Goal: Information Seeking & Learning: Learn about a topic

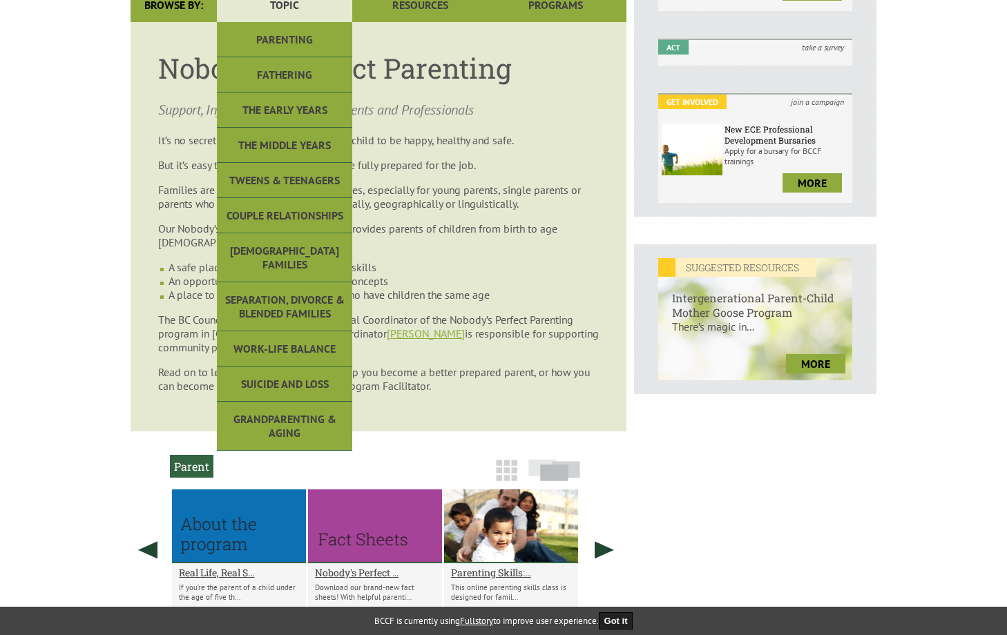
scroll to position [357, 0]
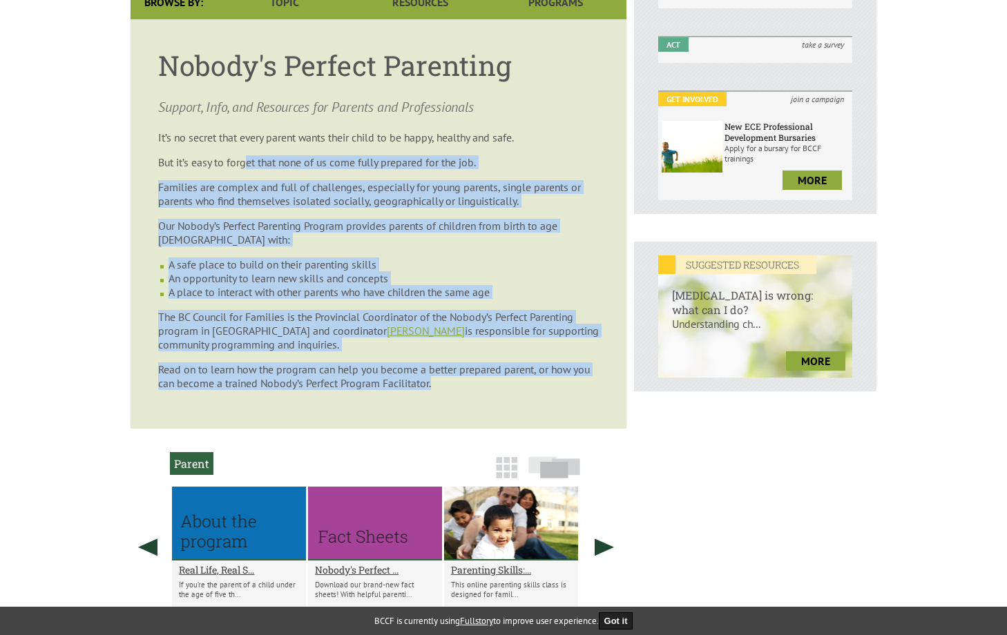
drag, startPoint x: 249, startPoint y: 166, endPoint x: 279, endPoint y: 408, distance: 243.5
click at [279, 408] on article "Nobody's Perfect Parenting Support, Info, and Resources for Parents and Profess…" at bounding box center [378, 223] width 496 height 409
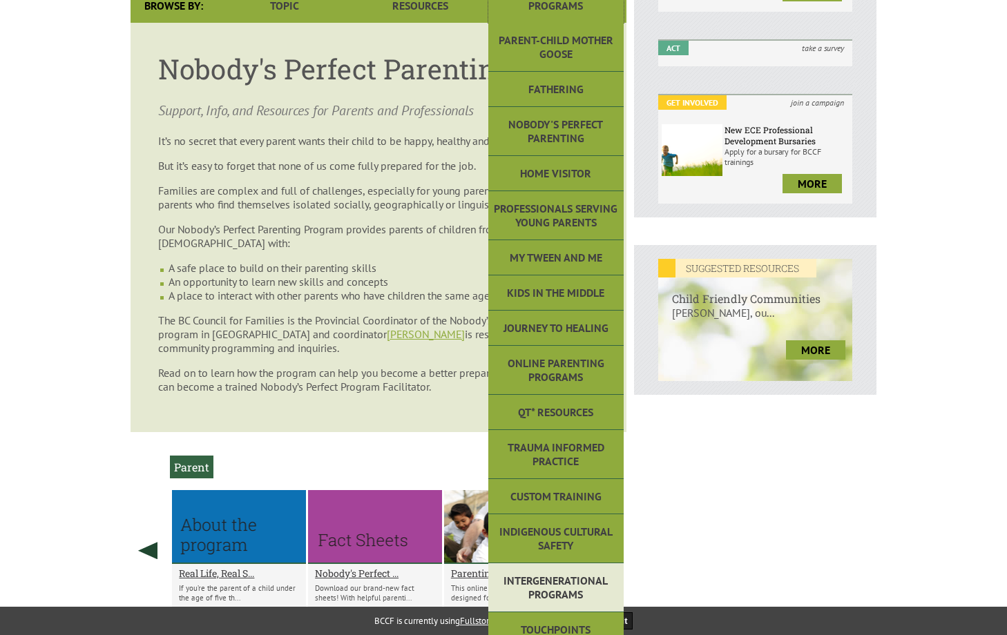
scroll to position [320, 0]
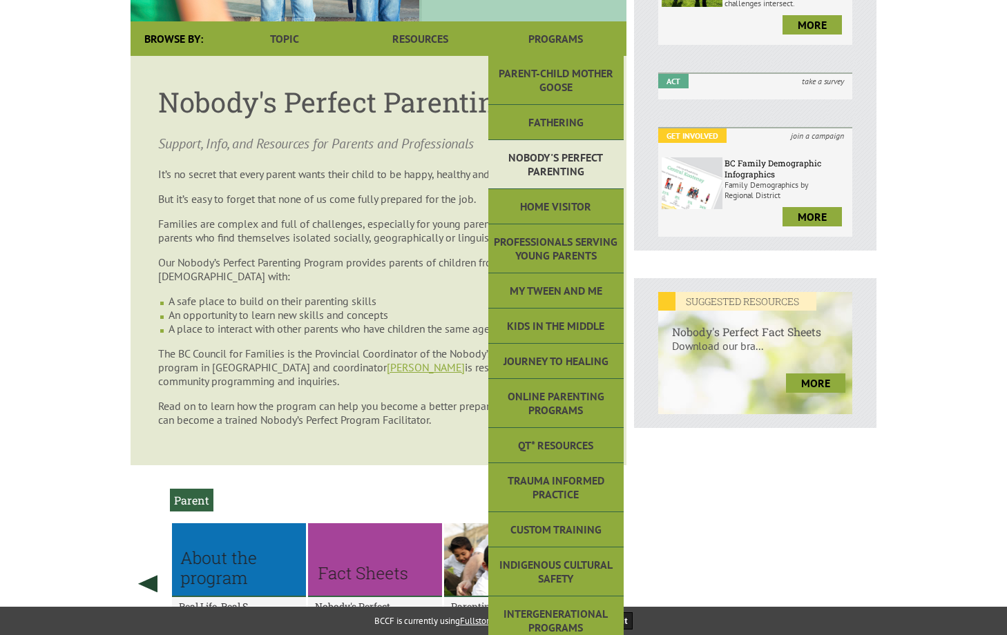
click at [536, 159] on link "Nobody's Perfect Parenting" at bounding box center [555, 164] width 135 height 49
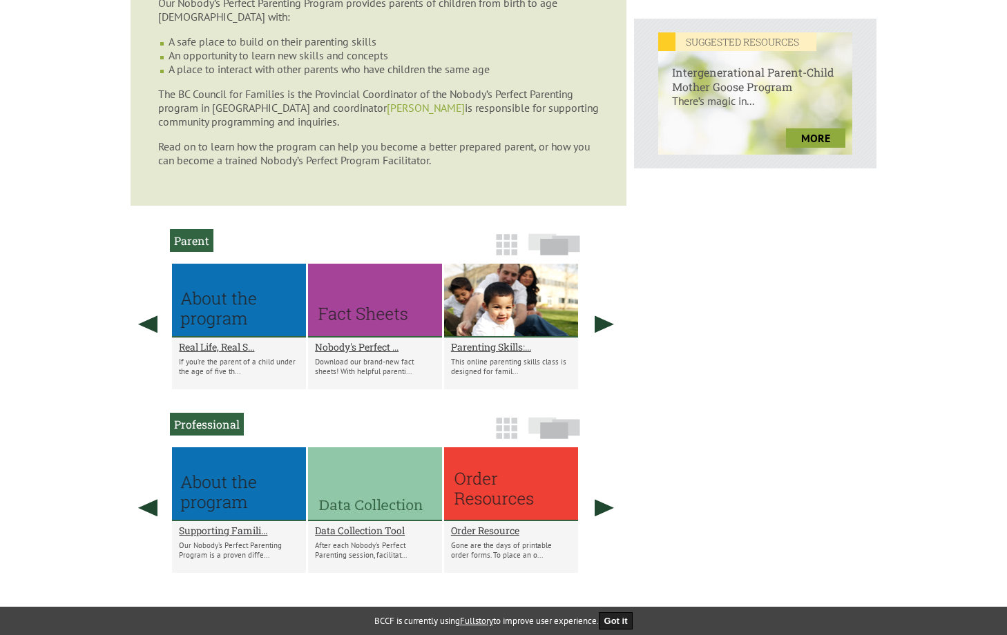
scroll to position [838, 0]
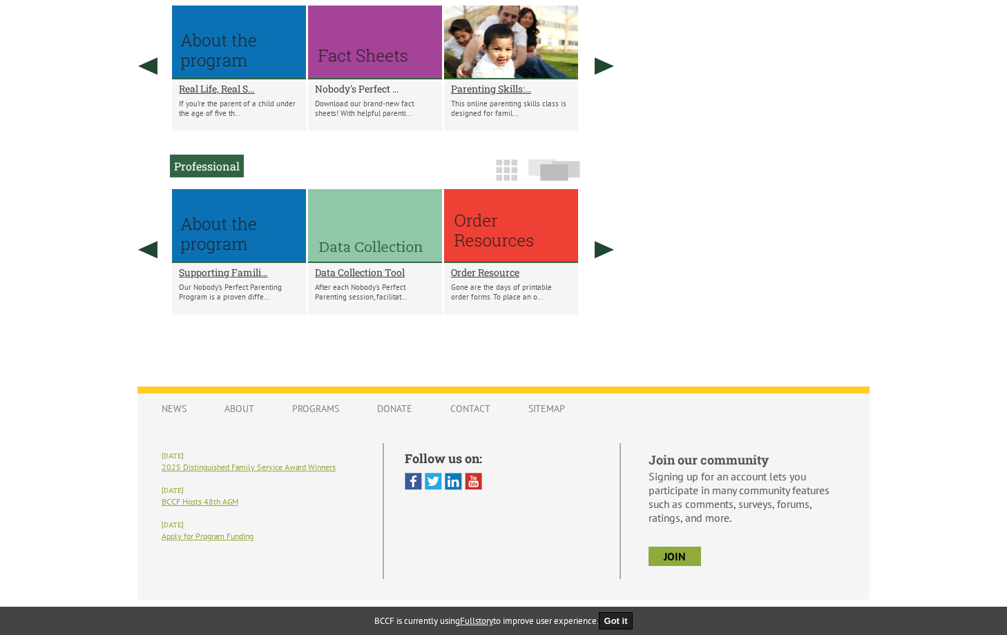
click at [362, 95] on h2 "Nobody's Perfect ..." at bounding box center [375, 88] width 120 height 13
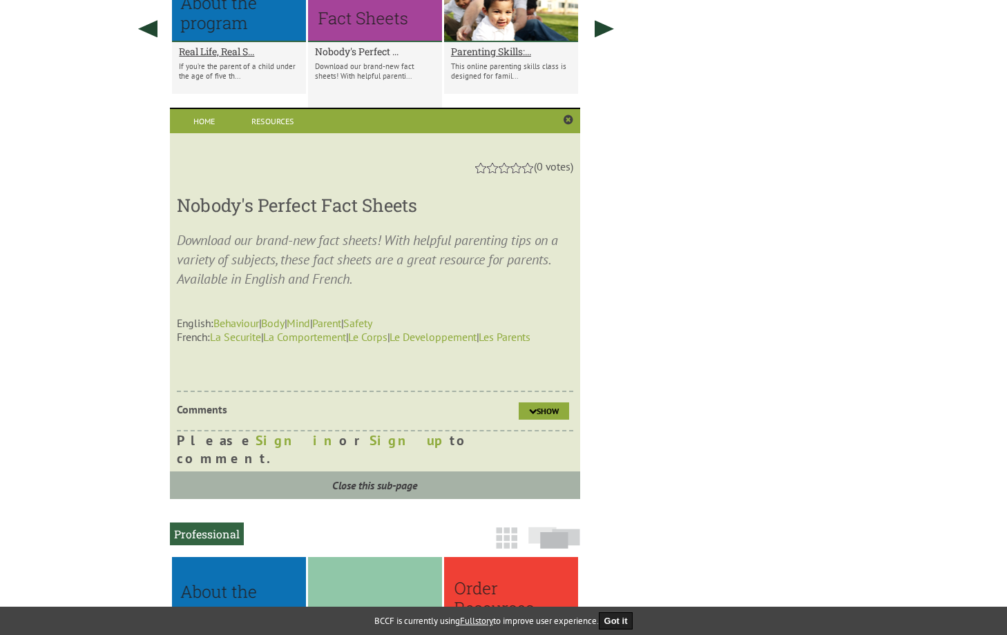
scroll to position [882, 0]
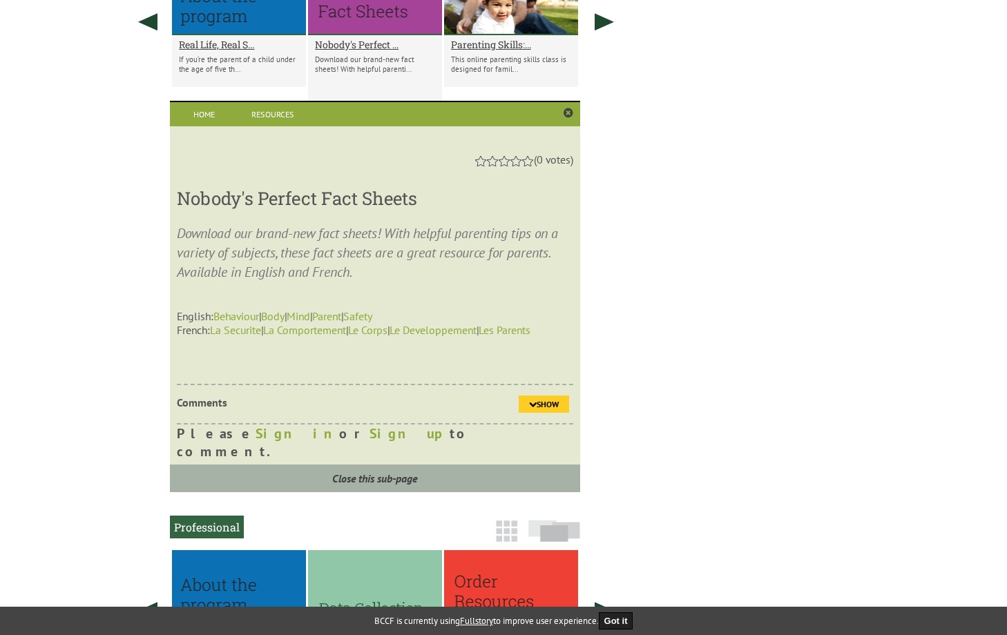
click at [523, 413] on link "Show" at bounding box center [544, 404] width 50 height 17
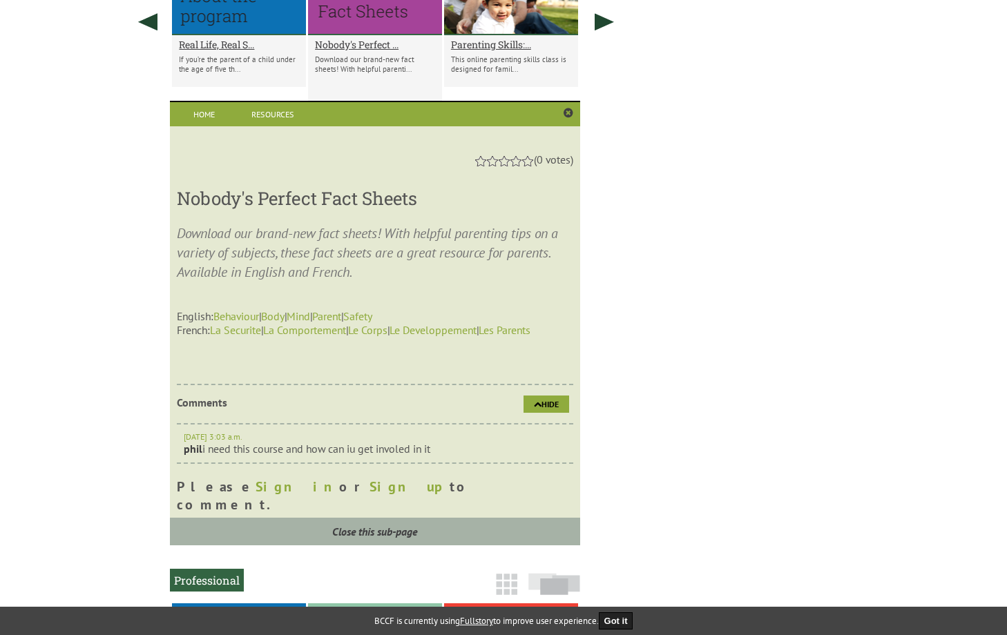
drag, startPoint x: 208, startPoint y: 465, endPoint x: 438, endPoint y: 461, distance: 230.6
click at [403, 461] on div "Aug. 24, 2021, 3:03 a.m. phil i need this course and how can iu get involed in …" at bounding box center [375, 444] width 396 height 39
click at [447, 461] on div "Aug. 24, 2021, 3:03 a.m. phil i need this course and how can iu get involed in …" at bounding box center [375, 444] width 396 height 39
click at [224, 323] on link "Behaviour" at bounding box center [236, 316] width 46 height 14
click at [282, 323] on link "Body" at bounding box center [272, 316] width 23 height 14
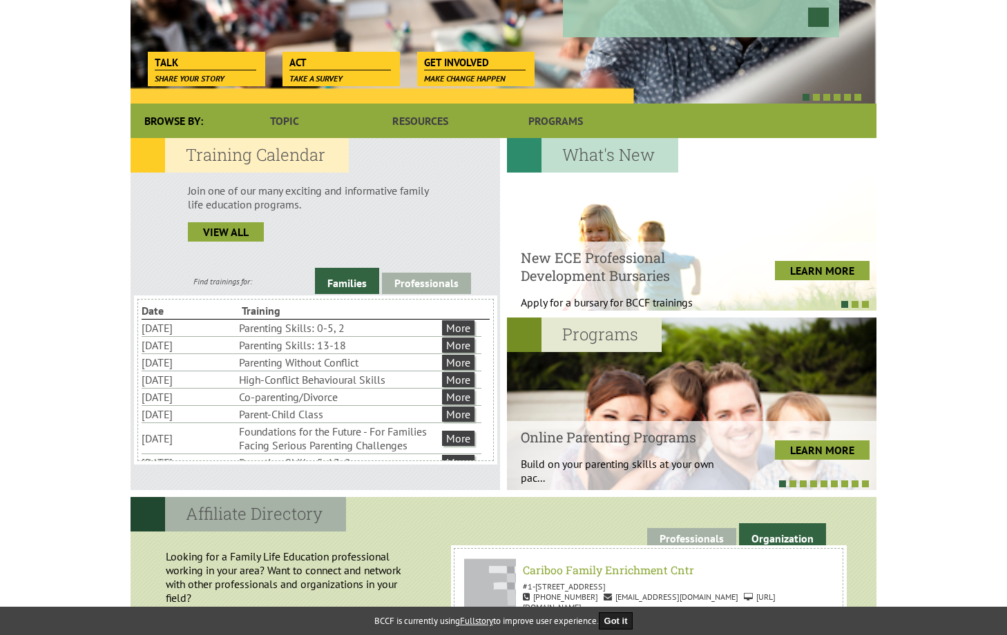
scroll to position [255, 0]
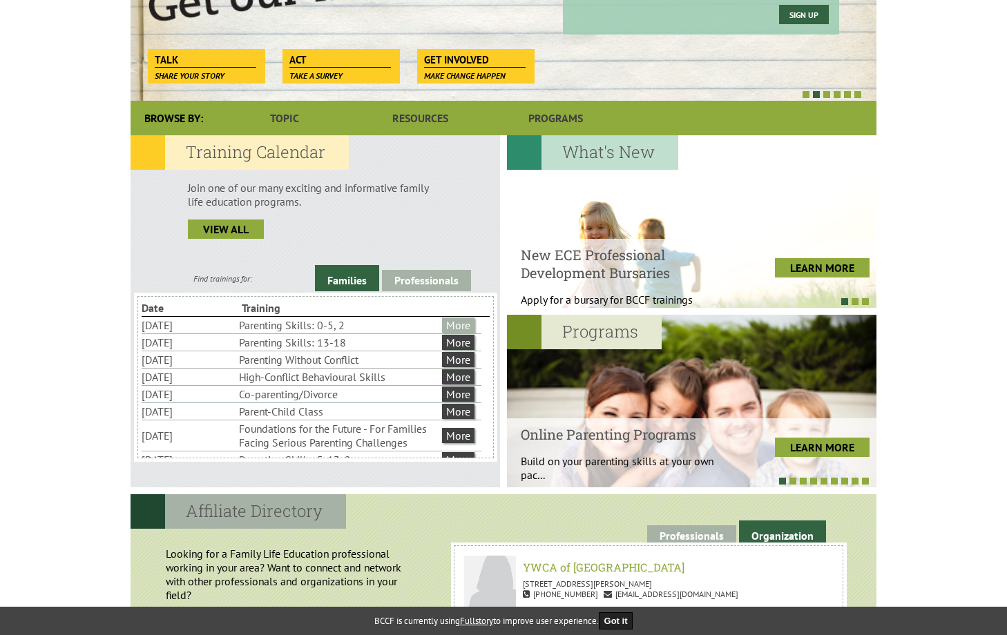
click at [460, 323] on link "More" at bounding box center [458, 325] width 32 height 15
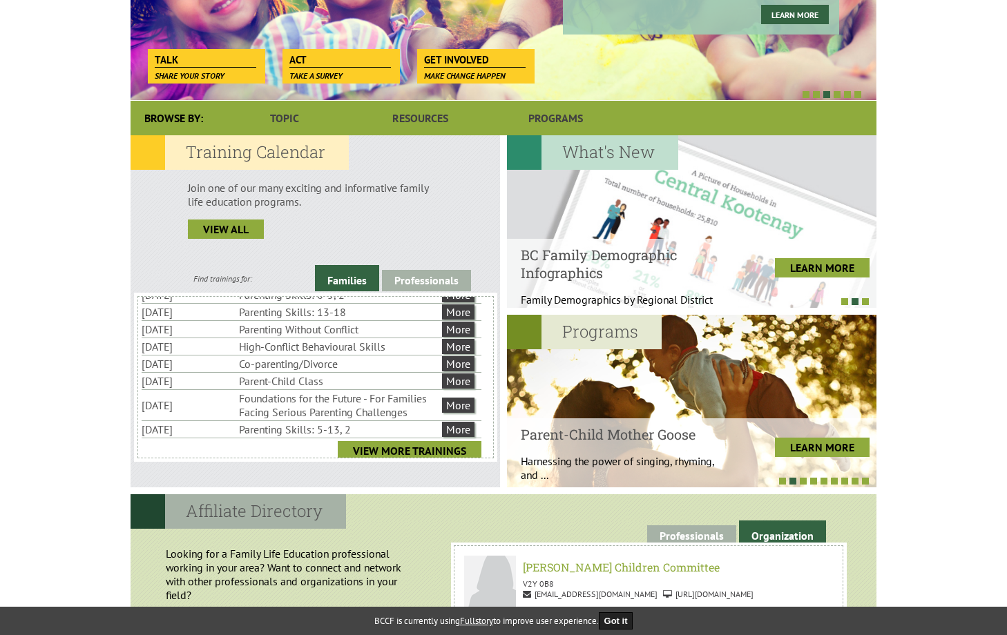
scroll to position [55, 0]
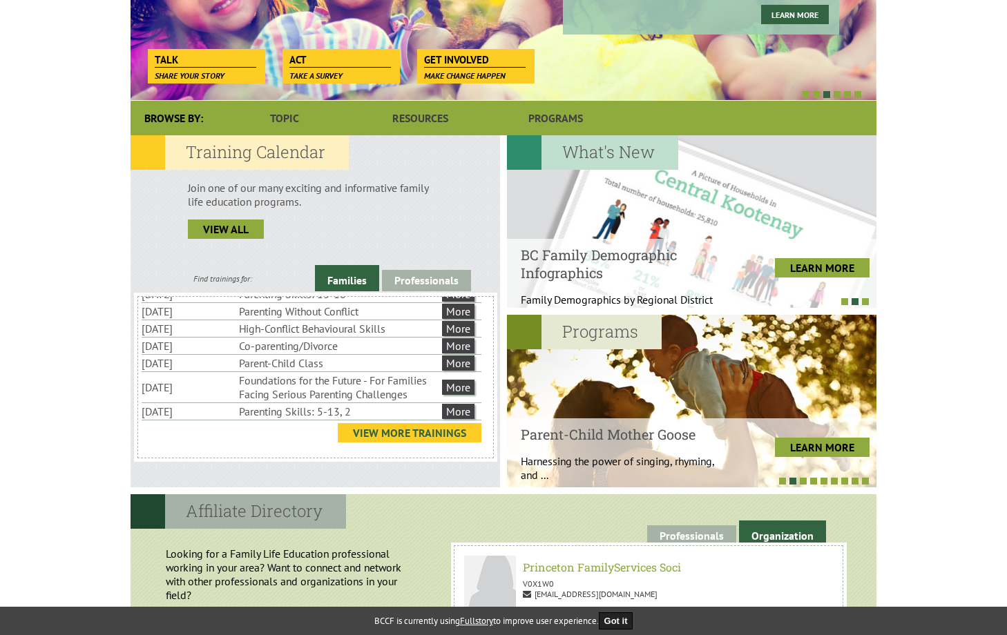
click at [369, 434] on link "View More Trainings" at bounding box center [410, 432] width 144 height 19
